Goal: Communication & Community: Answer question/provide support

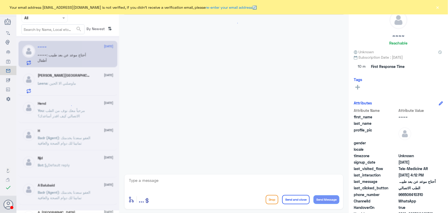
scroll to position [23, 0]
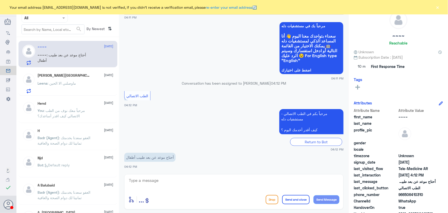
click at [88, 87] on div "Leena : ماوصلني الا الحين" at bounding box center [76, 88] width 76 height 12
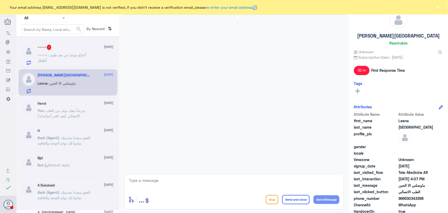
scroll to position [258, 0]
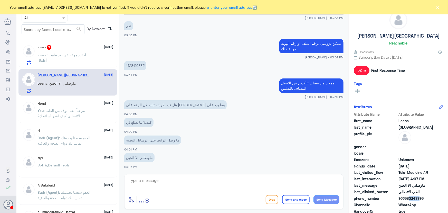
drag, startPoint x: 406, startPoint y: 199, endPoint x: 419, endPoint y: 200, distance: 12.4
click at [419, 200] on span "966530343395" at bounding box center [417, 198] width 37 height 5
click at [404, 199] on span "966530343395" at bounding box center [417, 198] width 37 height 5
drag, startPoint x: 405, startPoint y: 198, endPoint x: 430, endPoint y: 201, distance: 25.1
click at [430, 201] on div "Attribute Name Attribute Value first_name Leena last_name Turki profile_pic gen…" at bounding box center [398, 176] width 89 height 129
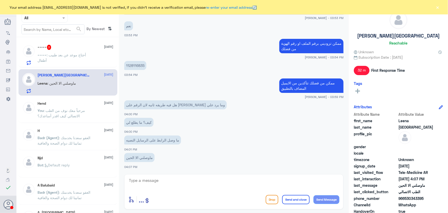
copy div "530343395 ChannelId WhatsApp"
click at [399, 177] on span "09/28/2025, 4:07 PM" at bounding box center [417, 178] width 37 height 5
drag, startPoint x: 404, startPoint y: 199, endPoint x: 427, endPoint y: 198, distance: 23.2
click at [427, 198] on span "966530343395" at bounding box center [417, 198] width 37 height 5
copy span "530343395"
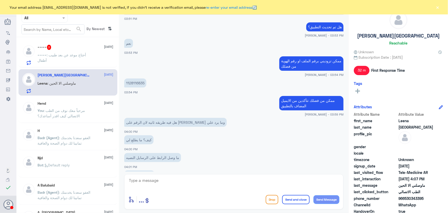
scroll to position [211, 0]
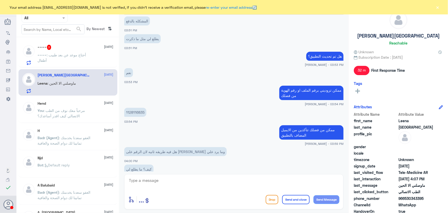
click at [128, 114] on p "1128116835" at bounding box center [135, 112] width 22 height 9
copy p "1128116835"
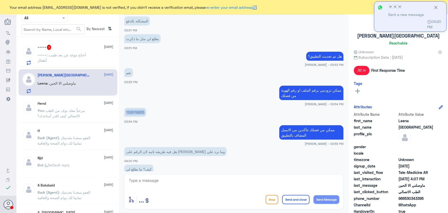
drag, startPoint x: 406, startPoint y: 198, endPoint x: 431, endPoint y: 195, distance: 25.3
click at [431, 196] on span "966530343395" at bounding box center [417, 198] width 37 height 5
copy span "530343395"
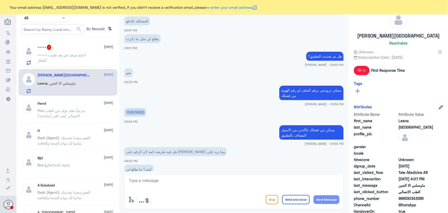
copy span "530343395"
click at [74, 57] on span ": أحتاج موعد عن بعد طبيب أطفال" at bounding box center [62, 58] width 49 height 10
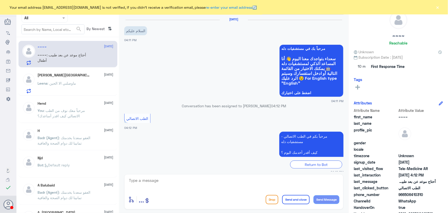
scroll to position [23, 0]
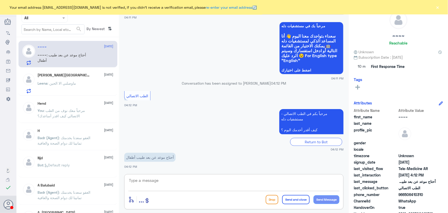
click at [181, 180] on textarea at bounding box center [233, 183] width 211 height 13
type textarea "مرحبا"
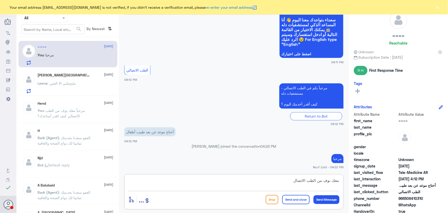
type textarea "معك نوف من الطب الاتصالي"
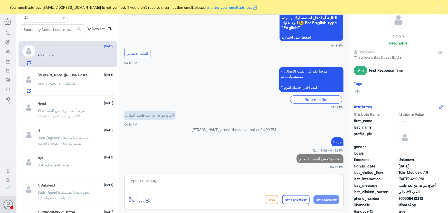
type textarea "ه"
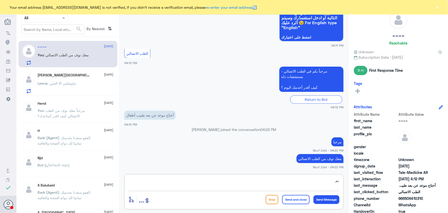
type textarea "ي"
type textarea "ل"
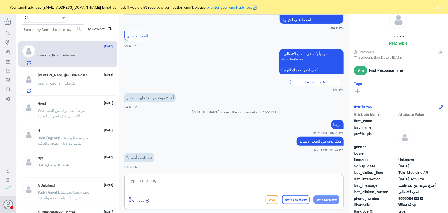
click at [165, 181] on textarea at bounding box center [233, 183] width 211 height 13
type textarea "لا توجد عياد عن بعد لطبيب اطفال"
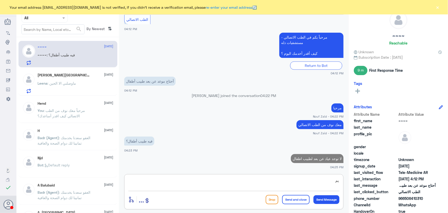
type textarea "ي"
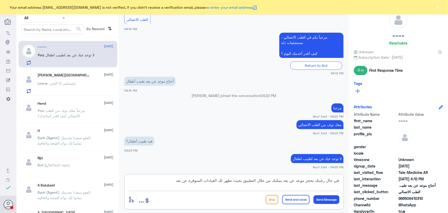
type textarea "في حال رغبتك بحجز موعد عن بعد يمكنك من خلال التطبيق بحيث تظهر لك العيادات المتو…"
click at [292, 197] on button "Send and close" at bounding box center [295, 199] width 27 height 9
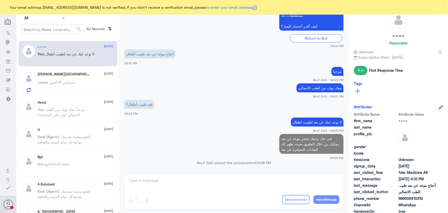
click at [78, 84] on div "Leena : ماوصلني الا الحين" at bounding box center [76, 87] width 76 height 12
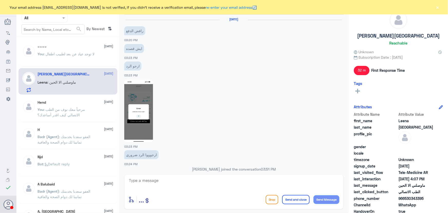
scroll to position [258, 0]
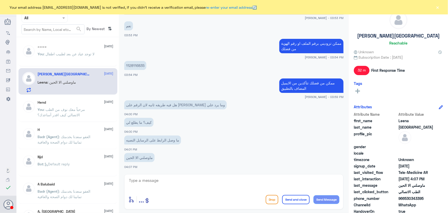
click at [167, 182] on textarea at bounding box center [233, 183] width 211 height 13
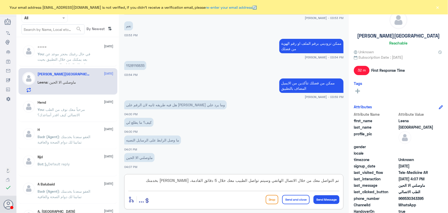
type textarea "تم التواصل معك من خلال الاتصال الهاتفي وسيتم تواصل الطبيب معك خلال 5 دقائق القا…"
click at [290, 200] on button "Send and close" at bounding box center [295, 199] width 27 height 9
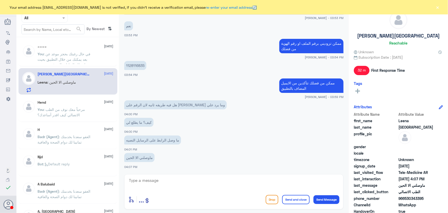
scroll to position [285, 0]
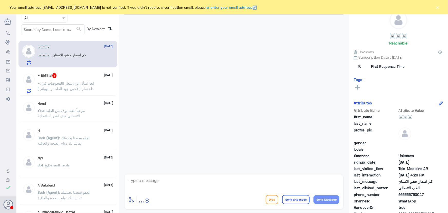
click at [94, 81] on span ": ابغا اسأل عن اسعار االفحوصات في دلة نمار ( فحص جهد القلب و الهولتر )" at bounding box center [66, 86] width 57 height 10
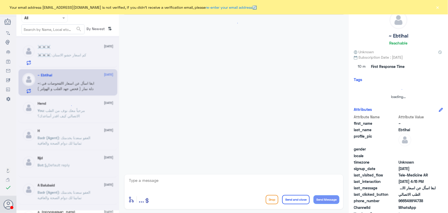
scroll to position [313, 0]
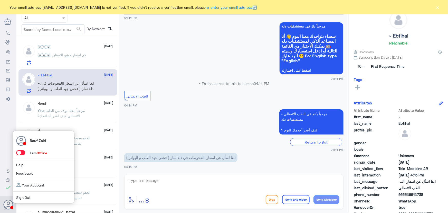
click at [21, 150] on div "Nouf Zaid I am Offline Help Feedback Your Account Sign Out" at bounding box center [44, 167] width 62 height 73
click at [21, 153] on span at bounding box center [20, 152] width 9 height 5
click at [0, 0] on input "checkbox" at bounding box center [0, 0] width 0 height 0
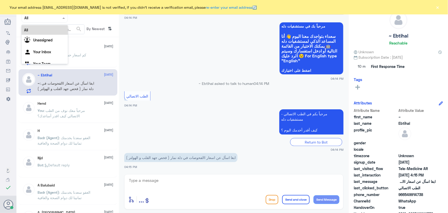
click at [64, 20] on span at bounding box center [64, 17] width 6 height 5
click at [111, 48] on span "[DATE]" at bounding box center [108, 46] width 9 height 5
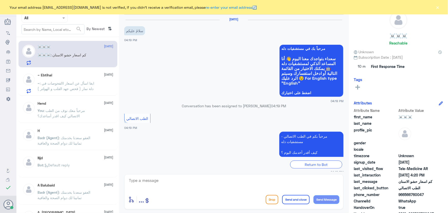
scroll to position [23, 0]
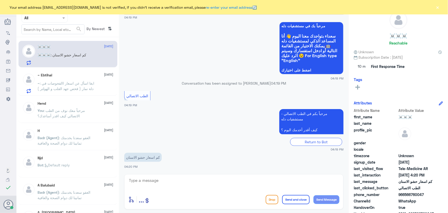
drag, startPoint x: 208, startPoint y: 176, endPoint x: 208, endPoint y: 180, distance: 3.3
click at [208, 177] on div "enter flow name ... Drop Send and close Send Message" at bounding box center [233, 191] width 219 height 35
click at [208, 180] on textarea at bounding box center [233, 183] width 211 height 13
paste textarea "مرحباً معك نوف من الطب الاتصالي"
type textarea "مرحباً معك نوف من الطب الاتصالي"
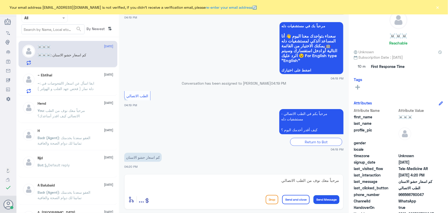
click at [329, 199] on button "Send Message" at bounding box center [327, 199] width 26 height 9
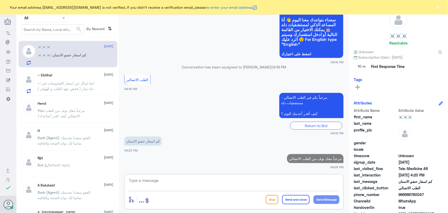
click at [305, 182] on textarea at bounding box center [233, 183] width 211 height 13
drag, startPoint x: 226, startPoint y: 178, endPoint x: 224, endPoint y: 180, distance: 3.4
click at [226, 178] on textarea at bounding box center [233, 183] width 211 height 13
click at [222, 182] on textarea at bounding box center [233, 183] width 211 height 13
click at [138, 185] on textarea at bounding box center [233, 183] width 211 height 13
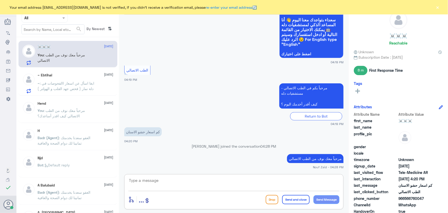
click at [203, 180] on textarea at bounding box center [233, 183] width 211 height 13
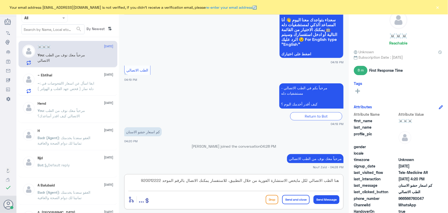
type textarea "هنا الطب الاتصالي لكل مايخص الاستشارة الفورية من خلال التطبيق، للاستفسار يمكنك …"
click at [292, 201] on button "Send and close" at bounding box center [295, 199] width 27 height 9
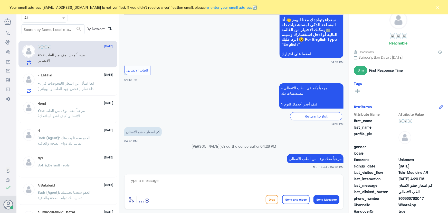
scroll to position [72, 0]
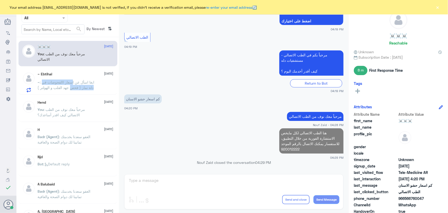
click at [73, 85] on span ": ابغا اسأل عن اسعار االفحوصات في دلة نمار ( فحص جهد القلب و الهولتر )" at bounding box center [66, 85] width 57 height 10
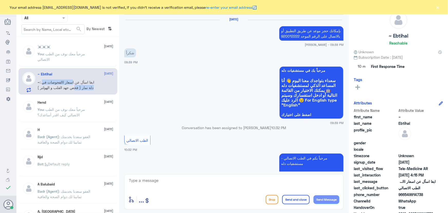
scroll to position [313, 0]
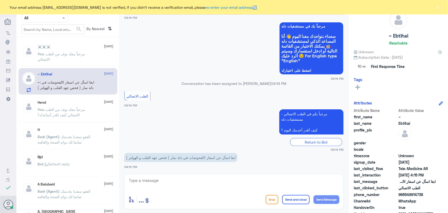
click at [87, 58] on p "You : مرحباً معك نوف من الطب الاتصالي" at bounding box center [67, 57] width 58 height 13
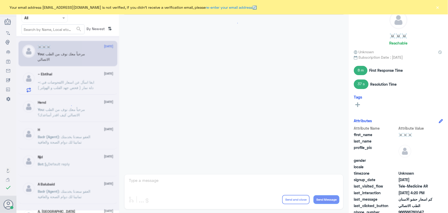
scroll to position [58, 0]
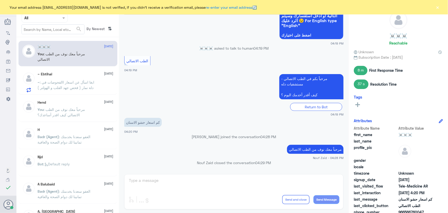
click at [89, 96] on div "☠️☠️☠️ 28 September You : مرحباً معك نوف من الطب الاتصالي ~ Ebtihal 28 Septembe…" at bounding box center [67, 127] width 103 height 176
click at [89, 86] on span ": ابغا اسأل عن اسعار االفحوصات في دلة نمار ( فحص جهد القلب و الهولتر )" at bounding box center [66, 85] width 57 height 10
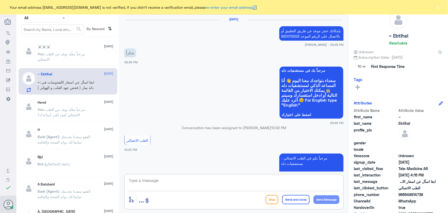
drag, startPoint x: 154, startPoint y: 181, endPoint x: 157, endPoint y: 181, distance: 3.4
click at [154, 181] on textarea at bounding box center [233, 183] width 211 height 13
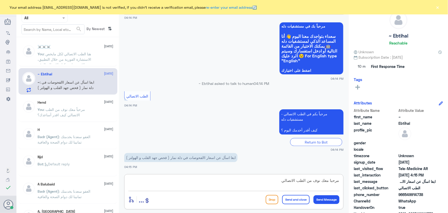
type textarea "مرحبا معك نوف من الطب الاتصالي"
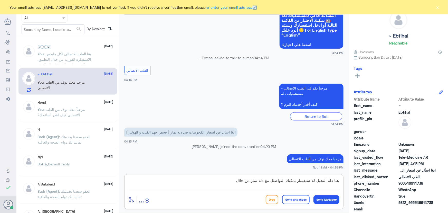
paste textarea "من خلال رقم دله -نمار 0546022896"
drag, startPoint x: 200, startPoint y: 180, endPoint x: 238, endPoint y: 183, distance: 38.1
click at [238, 183] on textarea "هنا دله النخيل للا ستفسار يمكنك التواصلل مع دله نمار من خلال من خلال رقم دله -ن…" at bounding box center [233, 183] width 211 height 13
click at [311, 181] on textarea "هنا دله النخيل للا ستفسار يمكنك التواصلل مع دله نمار من خلال0546022896" at bounding box center [233, 183] width 211 height 13
click at [276, 178] on textarea "هنا دله النخيل للاستفسار يمكنك التواصلل مع دله نمار من خلال0546022896" at bounding box center [233, 183] width 211 height 13
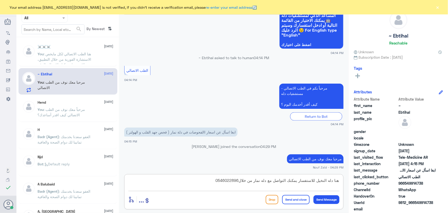
type textarea "هنا دله النخيل للاستفسار يمكنك التواصل مع دله نمار من خلال0546022896"
click at [289, 199] on button "Send and close" at bounding box center [295, 199] width 27 height 9
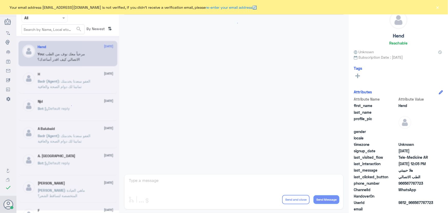
scroll to position [234, 0]
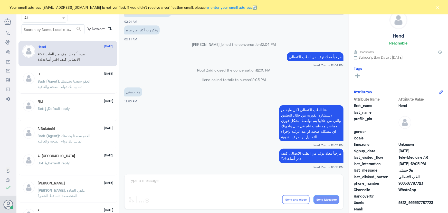
click at [436, 5] on button "×" at bounding box center [438, 7] width 5 height 5
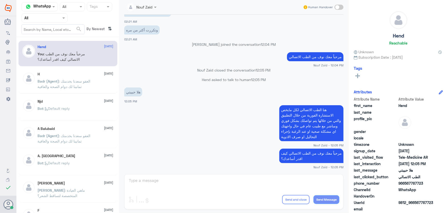
click at [47, 85] on span ": العفو سعدنا بخدمتك تمانينا لك دوام الصحة والعافية" at bounding box center [64, 84] width 53 height 10
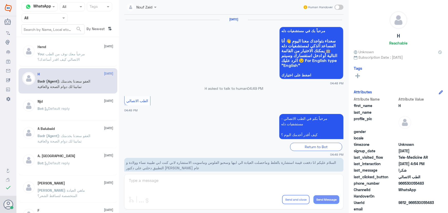
scroll to position [245, 0]
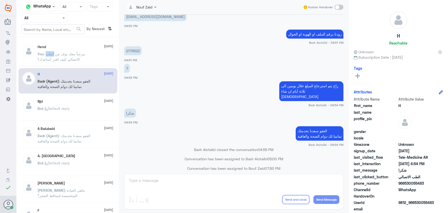
click at [51, 52] on span ": مرحباً معك نوف من الطب الاتصالي كيف اقدر أساعدك؟" at bounding box center [62, 57] width 48 height 10
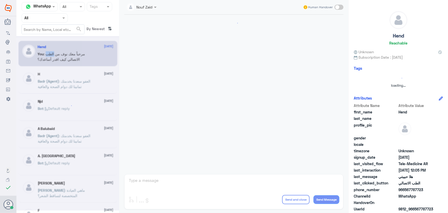
scroll to position [234, 0]
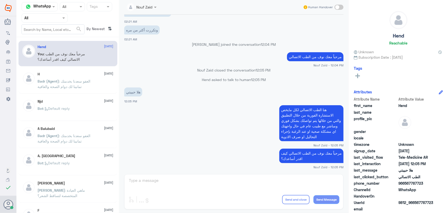
click at [153, 68] on p "Nouf Zaid closed the conversation 12:05 PM" at bounding box center [233, 69] width 219 height 5
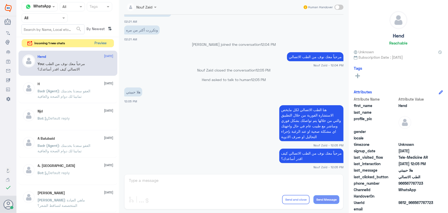
click at [104, 43] on button "Preview" at bounding box center [101, 43] width 16 height 8
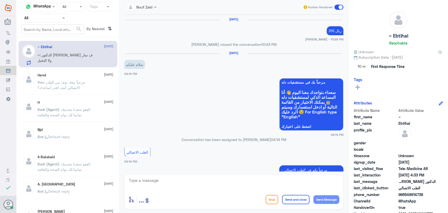
scroll to position [280, 0]
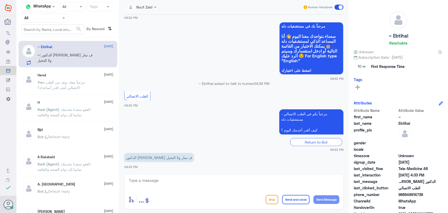
click at [159, 180] on textarea at bounding box center [233, 183] width 211 height 13
type textarea "مرحبا معك نوف من الطب الاتصالي"
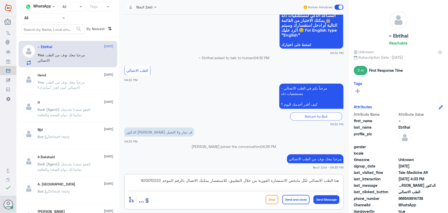
type textarea "هنا الطب الاتصالي لكل مايخص الاستشارة الفورية من خلال التطبيق، للاستفسار يمكنك …"
click at [295, 199] on button "Send and close" at bounding box center [295, 199] width 27 height 9
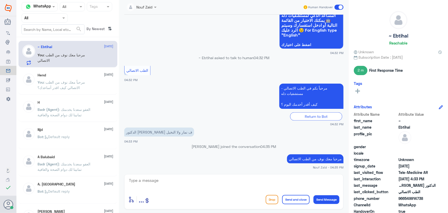
scroll to position [329, 0]
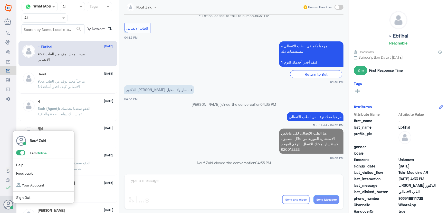
click at [18, 152] on span at bounding box center [20, 152] width 9 height 5
click at [0, 0] on input "checkbox" at bounding box center [0, 0] width 0 height 0
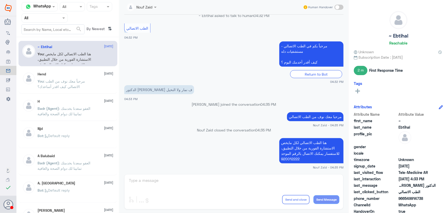
click at [63, 76] on div "Hend 1 September You : مرحباً معك نوف من الطب الاتصالي كيف اقدر أساعدك؟" at bounding box center [76, 81] width 76 height 19
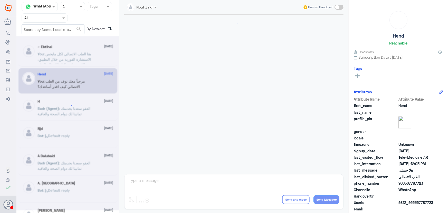
scroll to position [234, 0]
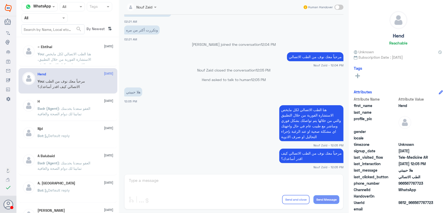
click at [61, 103] on div "H 10 August" at bounding box center [76, 101] width 76 height 4
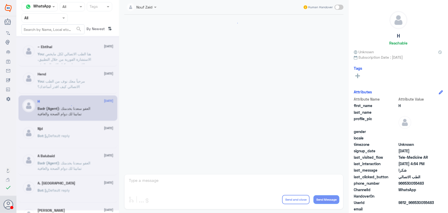
scroll to position [245, 0]
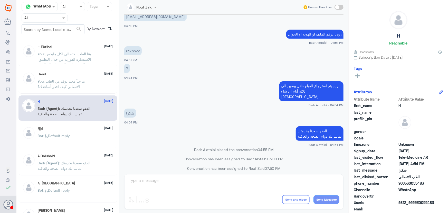
click at [62, 127] on div "Njd 10 August" at bounding box center [76, 128] width 76 height 4
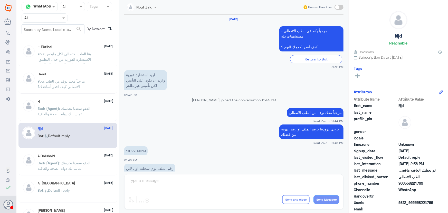
scroll to position [340, 0]
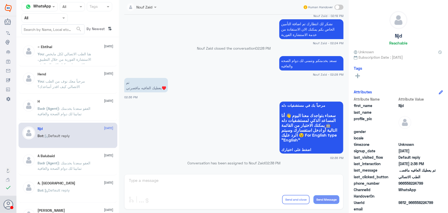
click at [64, 52] on span ": هنا الطب الاتصالي لكل مايخص الاستشارة الفورية من خلال التطبيق، للاستفسار يمكن…" at bounding box center [65, 62] width 54 height 21
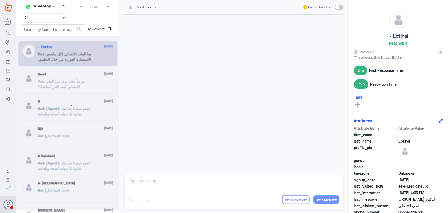
scroll to position [237, 0]
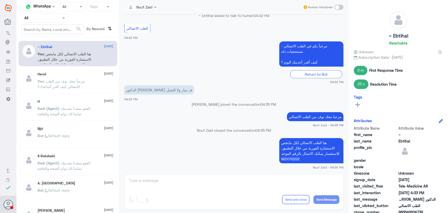
click at [78, 137] on div "Bot : Default reply" at bounding box center [76, 140] width 76 height 12
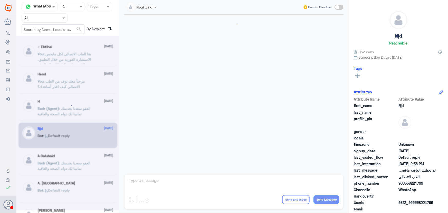
scroll to position [340, 0]
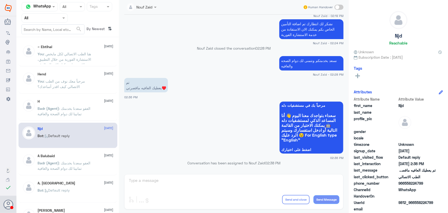
click at [67, 53] on span ": هنا الطب الاتصالي لكل مايخص الاستشارة الفورية من خلال التطبيق، للاستفسار يمكن…" at bounding box center [65, 62] width 54 height 21
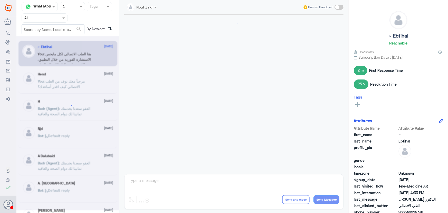
scroll to position [237, 0]
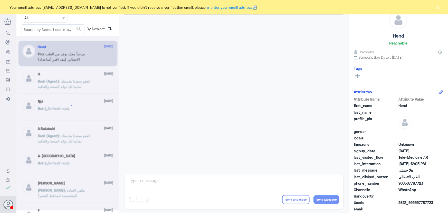
scroll to position [234, 0]
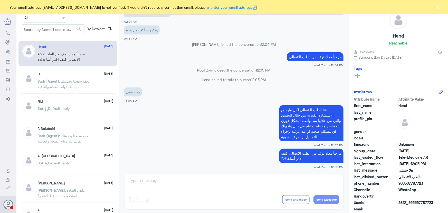
click at [440, 6] on button "×" at bounding box center [438, 7] width 5 height 5
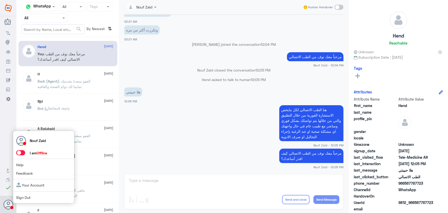
click at [18, 152] on span at bounding box center [20, 152] width 9 height 5
click at [0, 0] on input "checkbox" at bounding box center [0, 0] width 0 height 0
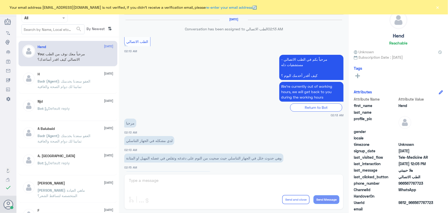
scroll to position [234, 0]
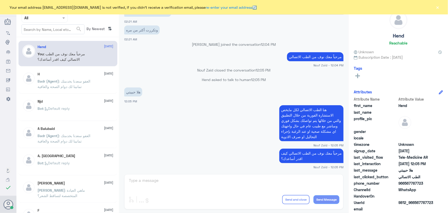
click at [437, 6] on button "×" at bounding box center [438, 7] width 5 height 5
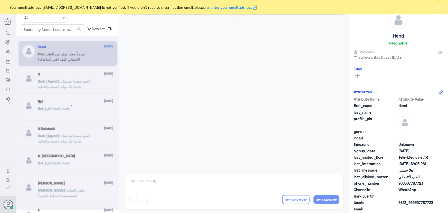
scroll to position [234, 0]
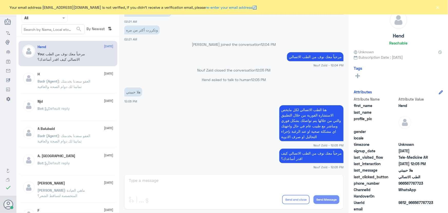
click at [435, 7] on div "Your email address [EMAIL_ADDRESS][DOMAIN_NAME] is not verified, if you didn't …" at bounding box center [224, 7] width 448 height 14
click at [438, 6] on button "×" at bounding box center [438, 7] width 5 height 5
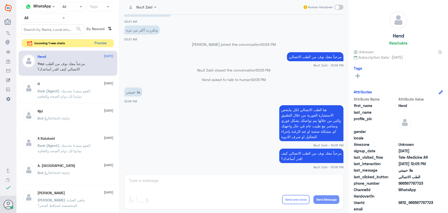
click at [103, 43] on button "Preview" at bounding box center [101, 43] width 16 height 8
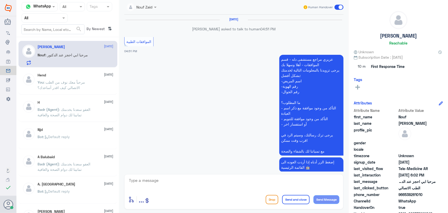
scroll to position [388, 0]
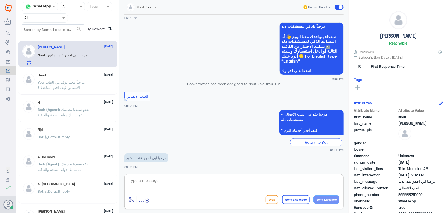
click at [165, 181] on textarea at bounding box center [233, 183] width 211 height 13
paste textarea "مرحباً معك نوف من الطب الاتصالي"
type textarea "مرحباً معك نوف من الطب الاتصالي"
click at [335, 203] on button "Send Message" at bounding box center [327, 199] width 26 height 9
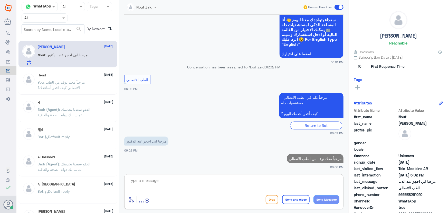
click at [314, 179] on textarea at bounding box center [233, 183] width 211 height 13
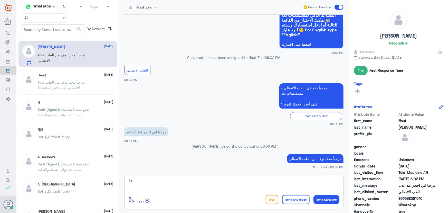
type textarea "i"
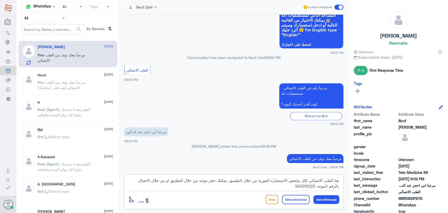
type textarea "هنا الطب الاتصالي لكل مايخص الاستشارة الفورية من خلال التطبيق، يمكنك حجز موعد م…"
click at [300, 201] on button "Send and close" at bounding box center [295, 199] width 27 height 9
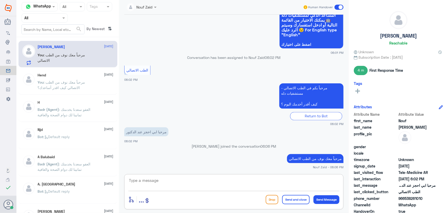
scroll to position [442, 0]
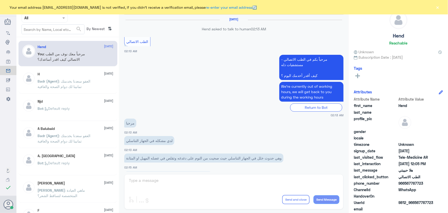
scroll to position [234, 0]
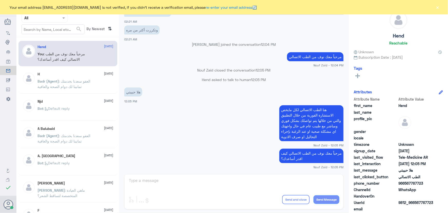
click at [438, 9] on button "×" at bounding box center [438, 7] width 5 height 5
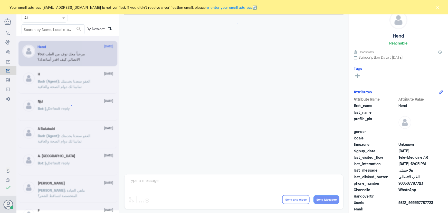
scroll to position [234, 0]
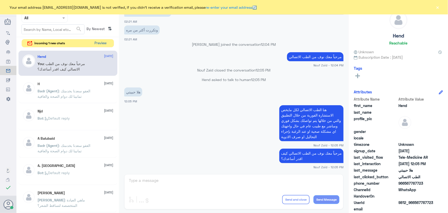
click at [105, 41] on button "Preview" at bounding box center [101, 43] width 16 height 8
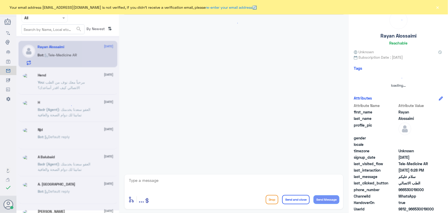
scroll to position [5, 0]
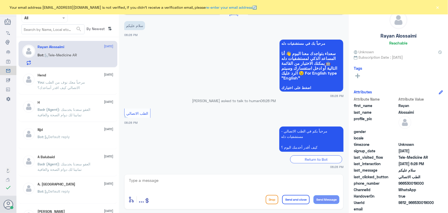
click at [437, 6] on button "×" at bounding box center [438, 7] width 5 height 5
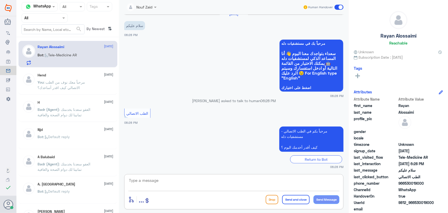
click at [174, 180] on textarea at bounding box center [233, 183] width 211 height 13
paste textarea "مرحباً معك نوف من الطب الاتصالي كيف اقدر أساعدك؟"
type textarea "مرحباً معك نوف من الطب الاتصالي كيف اقدر أساعدك؟"
click at [330, 200] on button "Send Message" at bounding box center [327, 199] width 26 height 9
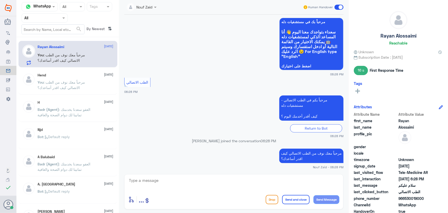
scroll to position [44, 0]
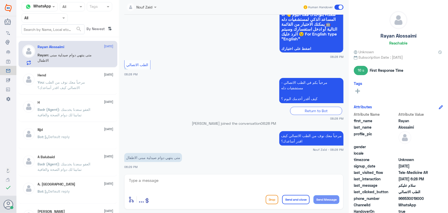
click at [242, 180] on textarea at bounding box center [233, 183] width 211 height 13
type textarea "مرحبا معك نوف من الطب الاتصالي"
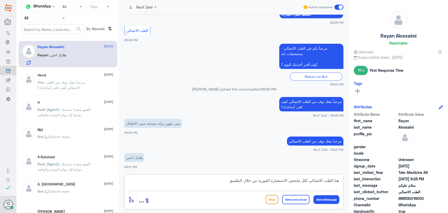
scroll to position [96, 0]
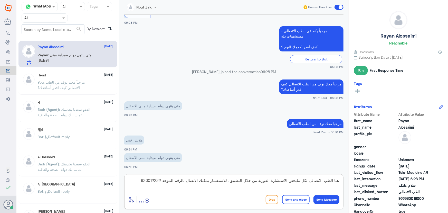
type textarea "هنا الطب الاتصالي لكل مايخص الاستشارة الفورية من خلال التطبيق، للاستفسار يمكنك …"
click at [301, 197] on button "Send and close" at bounding box center [295, 199] width 27 height 9
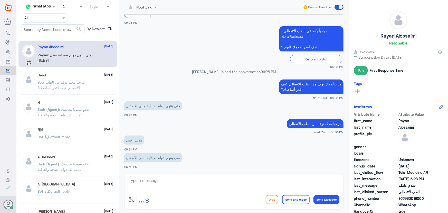
scroll to position [128, 0]
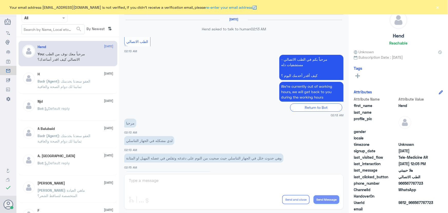
scroll to position [234, 0]
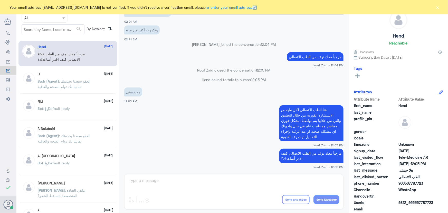
click at [440, 9] on button "×" at bounding box center [438, 7] width 5 height 5
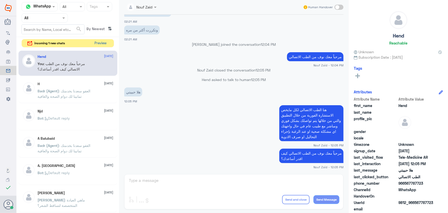
click at [94, 40] on button "Preview" at bounding box center [101, 43] width 16 height 8
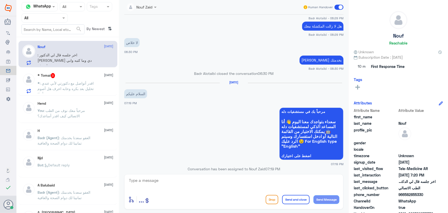
scroll to position [389, 0]
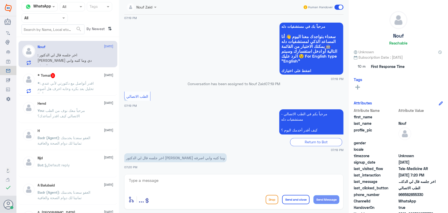
click at [172, 183] on textarea at bounding box center [233, 183] width 211 height 13
type textarea "مرحبا معك نوف من الطب الاتصالي"
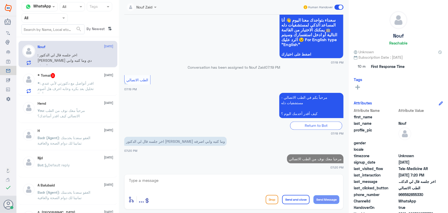
drag, startPoint x: 406, startPoint y: 193, endPoint x: 433, endPoint y: 192, distance: 27.2
click at [433, 192] on div "Attribute Name Attribute Value first_name last_name Nouf profile_pic gender loc…" at bounding box center [398, 172] width 89 height 129
copy div "582855330 ChannelId WhatsApp"
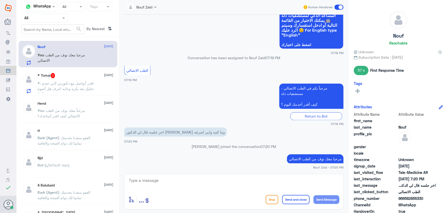
click at [427, 191] on span "الطب الاتصالي" at bounding box center [417, 191] width 37 height 5
drag, startPoint x: 406, startPoint y: 199, endPoint x: 434, endPoint y: 199, distance: 28.3
click at [433, 199] on span "966582855330" at bounding box center [417, 198] width 37 height 5
copy span "582855330"
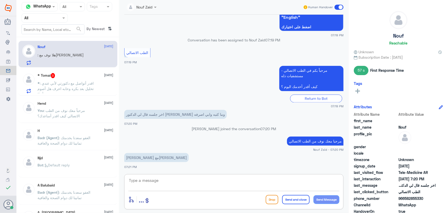
click at [215, 184] on textarea at bounding box center [233, 183] width 211 height 13
type textarea "ل"
type textarea "ي"
click at [199, 180] on textarea at bounding box center [233, 183] width 211 height 13
type textarea "يمكنك مراجعة الطبيب خلال فترة الزيارة المجانية لرفع طلب صرف"
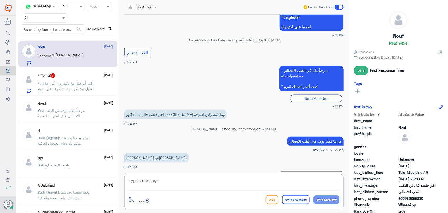
scroll to position [445, 0]
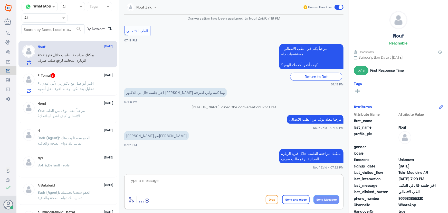
click at [74, 93] on div "* Tomai 3 28 September * : اقدر أتواصل مع دكتورتي لأني عندي تحليل بعد بكره وحاب…" at bounding box center [68, 82] width 99 height 26
click at [75, 86] on p "* : اقدر أتواصل مع دكتورتي لأني عندي تحليل بعد بكره وحابه اعرف هل أصوم أو لا" at bounding box center [67, 86] width 58 height 13
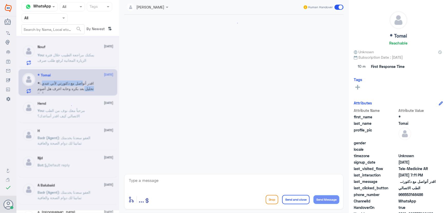
scroll to position [23, 0]
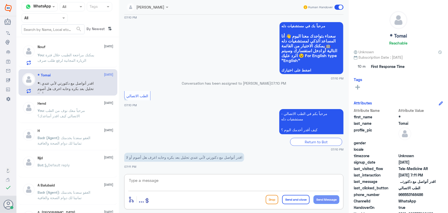
click at [164, 180] on textarea at bounding box center [233, 183] width 211 height 13
click at [195, 180] on textarea at bounding box center [233, 183] width 211 height 13
click at [85, 59] on p "You : يمكنك مراجعة الطبيب خلال فترة الزيارة المجانية لرفع طلب صرف" at bounding box center [67, 58] width 58 height 13
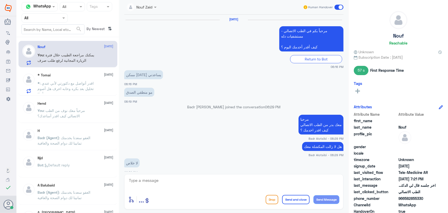
scroll to position [271, 0]
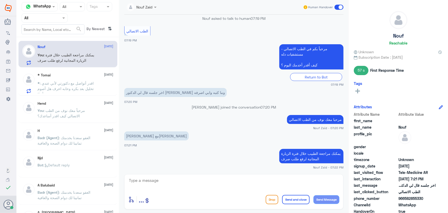
click at [76, 79] on div "* Tomai 28 September * : اقدر أتواصل مع دكتورتي لأني عندي تحليل بعد بكره وحابه …" at bounding box center [76, 83] width 76 height 20
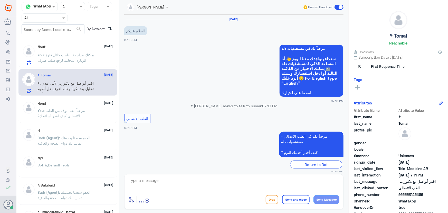
scroll to position [23, 0]
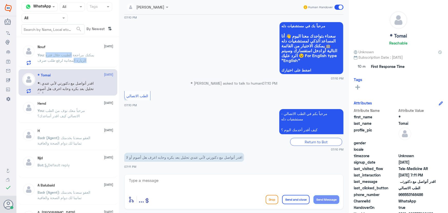
click at [71, 56] on span ": يمكنك مراجعة الطبيب خلال فترة الزيارة المجانية لرفع طلب صرف" at bounding box center [66, 58] width 57 height 10
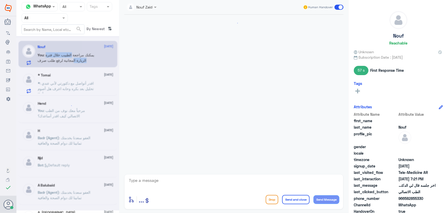
scroll to position [271, 0]
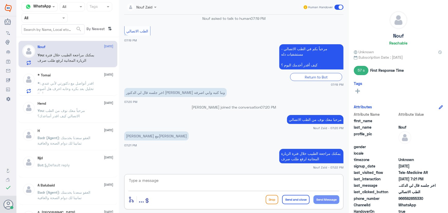
click at [247, 186] on textarea at bounding box center [233, 183] width 211 height 13
click at [244, 180] on textarea at bounding box center [233, 183] width 211 height 13
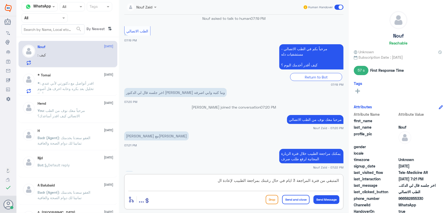
scroll to position [288, 0]
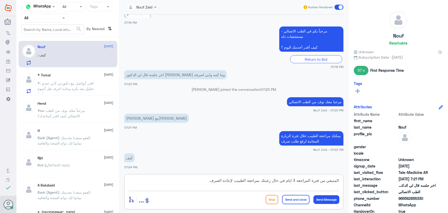
type textarea "المتبقي من فترة المراجعة 3 ايام في حال رغبتك بمراجعة الطبيب لإعادة الصرف"
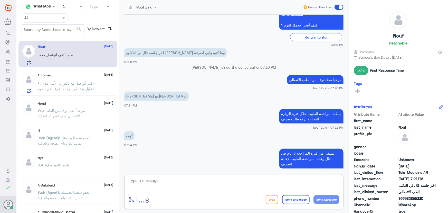
scroll to position [328, 0]
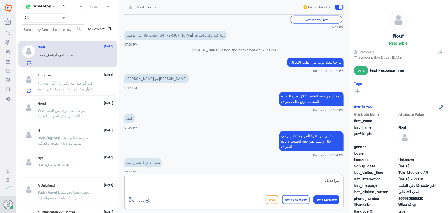
type textarea "مراجعتك"
drag, startPoint x: 301, startPoint y: 182, endPoint x: 364, endPoint y: 182, distance: 63.2
click at [364, 182] on div "Channel WhatsApp Status × All Tags Agent Filter All search By Newest ⇅ Nouf 28 …" at bounding box center [232, 107] width 432 height 214
drag, startPoint x: 406, startPoint y: 199, endPoint x: 433, endPoint y: 199, distance: 27.2
click at [429, 199] on span "966582855330" at bounding box center [417, 198] width 37 height 5
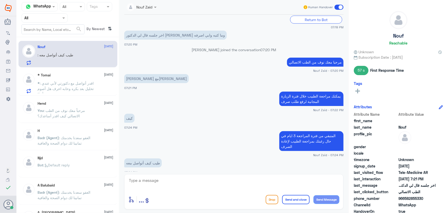
copy span "582855330"
click at [202, 184] on textarea at bounding box center [233, 183] width 211 height 13
type textarea "ت"
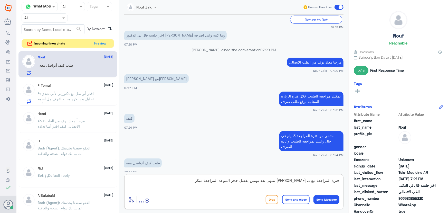
type textarea "فترة المراجعة مع د. صالح تنتهي بعد يومين يفضل حجز الموعد المراجعة مبكر"
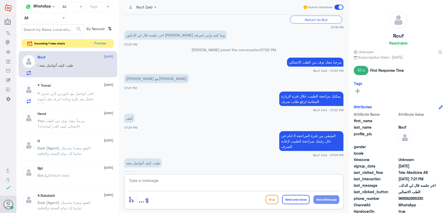
scroll to position [349, 0]
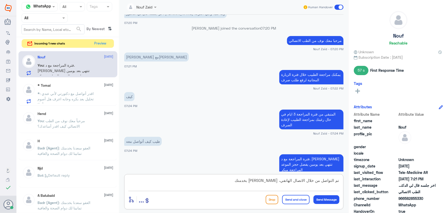
type textarea "تم التواصل من خلال الاتصال الهاتفي، سعدنا بخدمتك"
click at [294, 198] on button "Send and close" at bounding box center [295, 199] width 27 height 9
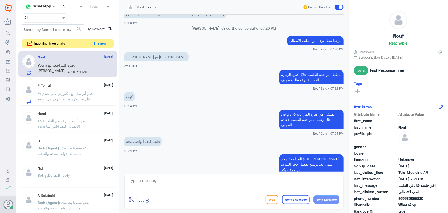
scroll to position [372, 0]
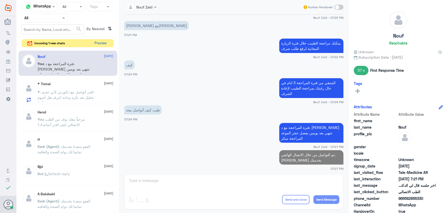
click at [106, 42] on button "Preview" at bounding box center [101, 43] width 16 height 8
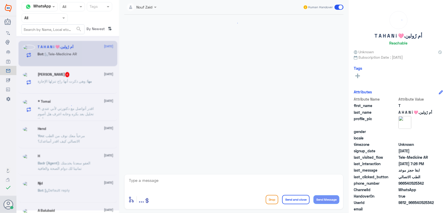
scroll to position [536, 0]
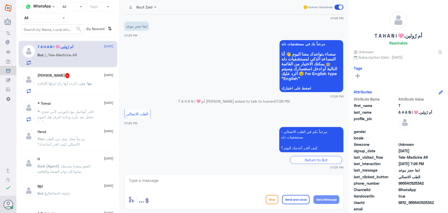
click at [183, 199] on div "enter flow name ... Drop Send and close Send Message" at bounding box center [233, 200] width 211 height 12
click at [169, 183] on textarea at bounding box center [233, 183] width 211 height 13
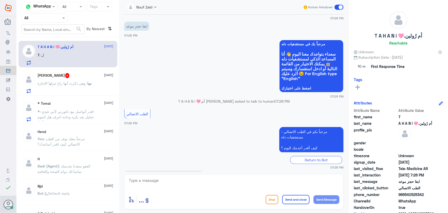
scroll to position [572, 0]
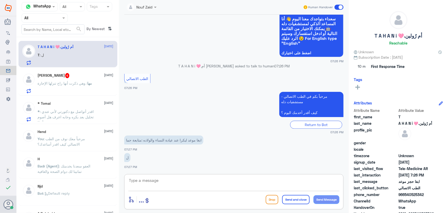
click at [192, 181] on textarea at bounding box center [233, 183] width 211 height 13
paste textarea "مرحباً معك نوف من الطب الاتصالي"
type textarea "مرحباً معك نوف من الطب الاتصالي"
click at [320, 201] on button "Send Message" at bounding box center [327, 199] width 26 height 9
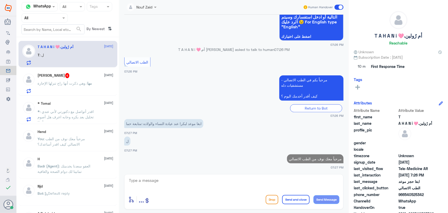
click at [281, 182] on textarea at bounding box center [233, 183] width 211 height 13
paste textarea "هنا الطب الاتصالي لكل مايخص الاستشارة الفورية من خلال التطبيق، يمكنك الاستفسار …"
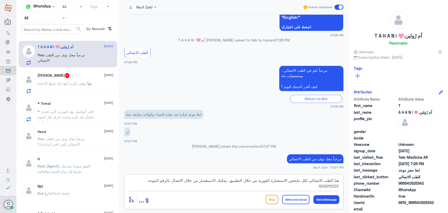
drag, startPoint x: 204, startPoint y: 180, endPoint x: 216, endPoint y: 181, distance: 12.6
click at [216, 181] on textarea "هنا الطب الاتصالي لكل مايخص الاستشارة الفورية من خلال التطبيق، يمكنك الاستفسار …" at bounding box center [233, 183] width 211 height 13
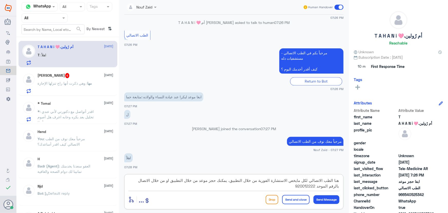
type textarea "هنا الطب الاتصالي لكل مايخص الاستشارة الفورية من خلال التطبيق، يمكنك حجز موعد م…"
click at [293, 201] on button "Send and close" at bounding box center [295, 199] width 27 height 9
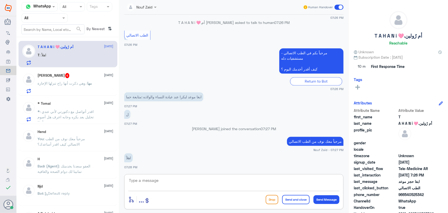
scroll to position [643, 0]
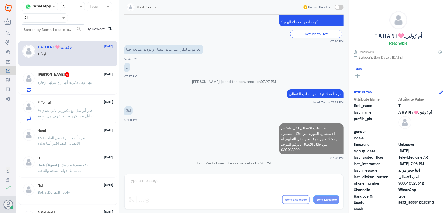
click at [54, 81] on span ": وهي ذكرت أنها راح تنزلها الإجازة" at bounding box center [63, 82] width 50 height 4
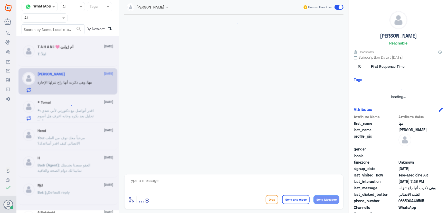
scroll to position [40, 0]
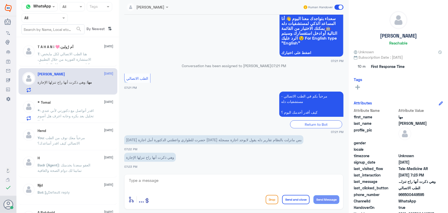
click at [185, 180] on textarea at bounding box center [233, 183] width 211 height 13
paste textarea "مرحباً معك نوف من الطب الاتصالي"
type textarea "مرحباً معك نوف من الطب الاتصالي"
click at [334, 203] on button "Send Message" at bounding box center [327, 199] width 26 height 9
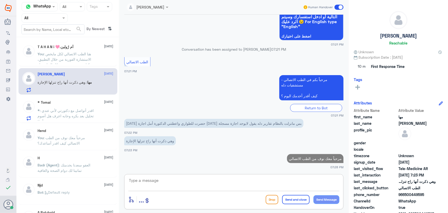
click at [287, 183] on textarea at bounding box center [233, 183] width 211 height 13
paste textarea "هنا الطب الاتصالي لكل مايخص الاستشارة الفورية من خلال التطبيق، يمكنك الاستفسار …"
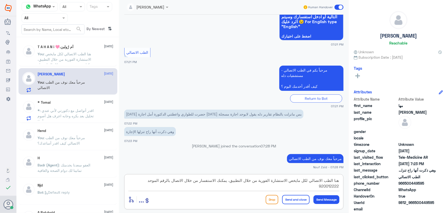
type textarea "هنا الطب الاتصالي لكل مايخص الاستشارة الفورية من خلال التطبيق، يمكنك الاستفسار …"
click at [303, 197] on button "Send and close" at bounding box center [295, 199] width 27 height 9
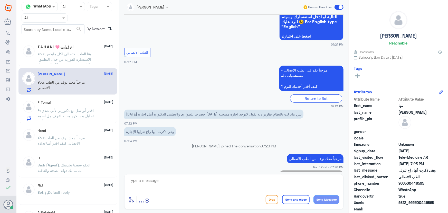
scroll to position [89, 0]
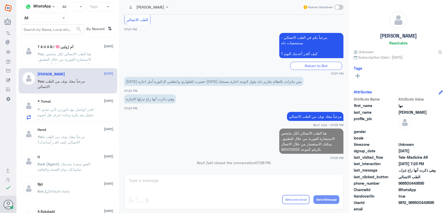
click at [80, 107] on span ": اقدر أتواصل مع دكتورتي لأني عندي تحليل بعد بكره وحابه اعرف هل أصوم أو لا" at bounding box center [66, 114] width 56 height 15
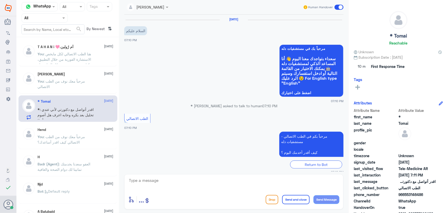
scroll to position [23, 0]
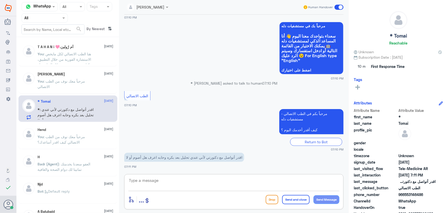
click at [205, 178] on textarea at bounding box center [233, 183] width 211 height 13
paste textarea "مرحباً معك نوف من الطب الاتصالي"
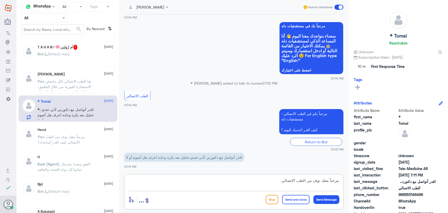
type textarea "مرحباً معك نوف من الطب الاتصالي"
drag, startPoint x: 319, startPoint y: 198, endPoint x: 270, endPoint y: 182, distance: 51.3
click at [319, 197] on button "Send Message" at bounding box center [327, 199] width 26 height 9
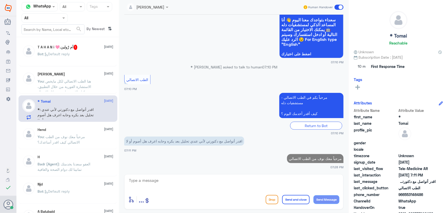
click at [269, 182] on textarea at bounding box center [233, 183] width 211 height 13
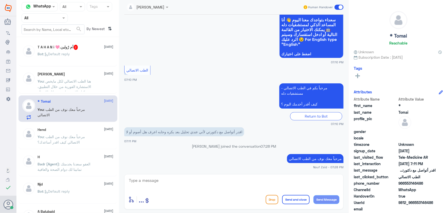
drag, startPoint x: 416, startPoint y: 202, endPoint x: 434, endPoint y: 200, distance: 18.8
click at [434, 200] on span "9812_966553146486" at bounding box center [417, 202] width 37 height 5
click at [239, 183] on textarea at bounding box center [233, 183] width 211 height 13
drag, startPoint x: 409, startPoint y: 182, endPoint x: 441, endPoint y: 183, distance: 31.9
click at [441, 183] on div "phone_number 966553146486" at bounding box center [398, 183] width 89 height 6
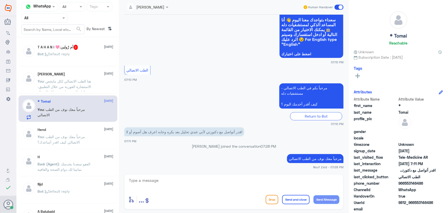
copy span "553146486"
click at [200, 178] on textarea at bounding box center [233, 183] width 211 height 13
paste textarea "هنا الطب الاتصالي لكل مايخص الاستشارة الفورية من خلال التطبيق والتي من خلالها ي…"
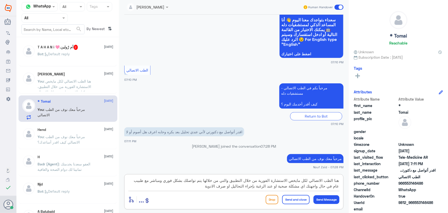
type textarea "هنا الطب الاتصالي لكل مايخص الاستشارة الفورية من خلال التطبيق والتي من خلالها ي…"
click at [293, 202] on button "Send and close" at bounding box center [295, 199] width 27 height 9
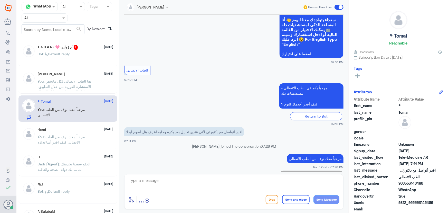
scroll to position [82, 0]
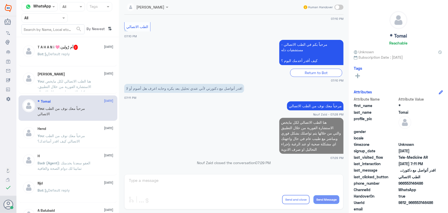
click at [72, 58] on div "Bot : Default reply" at bounding box center [76, 58] width 76 height 12
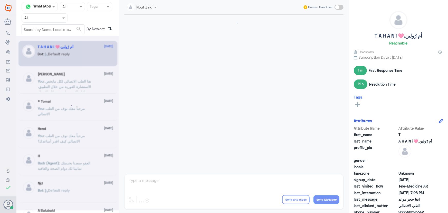
scroll to position [386, 0]
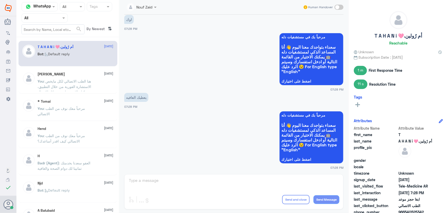
click at [84, 80] on span ": هنا الطب الاتصالي لكل مايخص الاستشارة الفورية من خلال التطبيق، يمكنك الاستفسا…" at bounding box center [65, 89] width 54 height 21
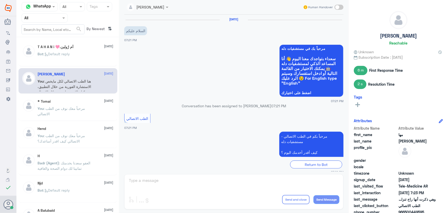
scroll to position [108, 0]
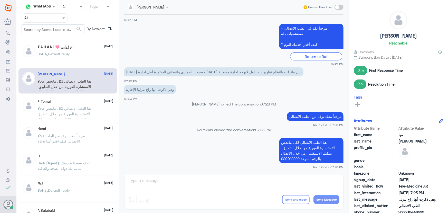
click at [83, 112] on span ": هنا الطب الاتصالي لكل مايخص الاستشارة الفورية من خلال التطبيق والتي من خلالها…" at bounding box center [66, 121] width 57 height 31
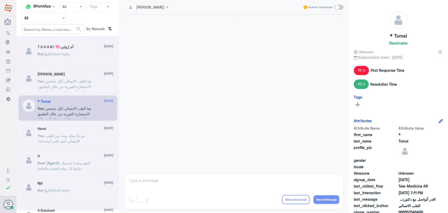
scroll to position [101, 0]
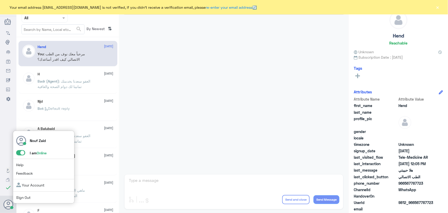
click at [20, 151] on span at bounding box center [20, 152] width 9 height 5
click at [0, 0] on input "checkbox" at bounding box center [0, 0] width 0 height 0
